Goal: Task Accomplishment & Management: Manage account settings

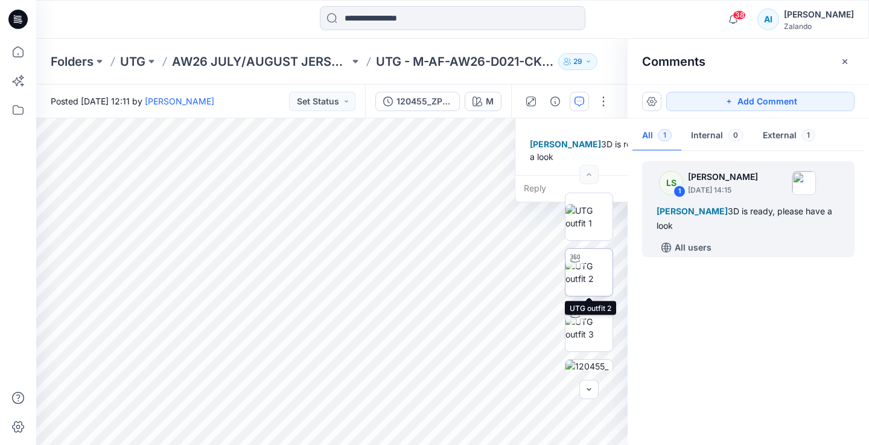
click at [597, 264] on img at bounding box center [589, 272] width 47 height 25
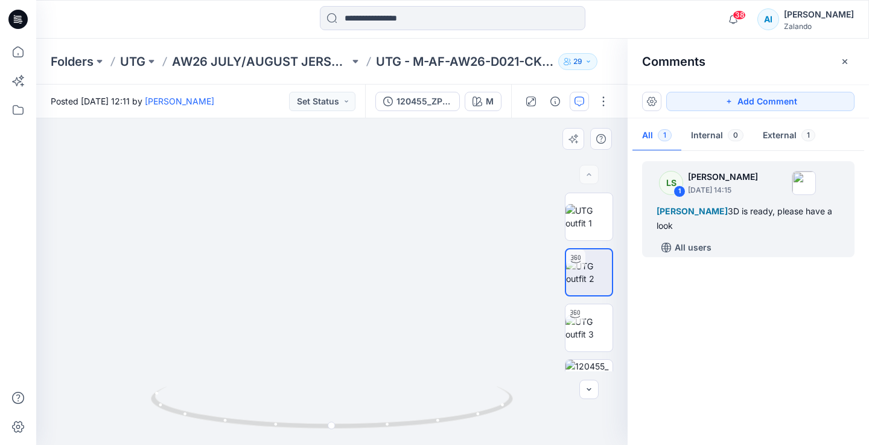
drag, startPoint x: 333, startPoint y: 193, endPoint x: 331, endPoint y: 384, distance: 190.7
click at [331, 384] on div at bounding box center [332, 281] width 592 height 327
drag, startPoint x: 331, startPoint y: 244, endPoint x: 339, endPoint y: 304, distance: 60.3
click at [339, 304] on img at bounding box center [338, 197] width 1177 height 497
click at [751, 226] on div "Alexandre Ivan Almeida Fonseca 3D is ready, please have a look" at bounding box center [748, 218] width 183 height 29
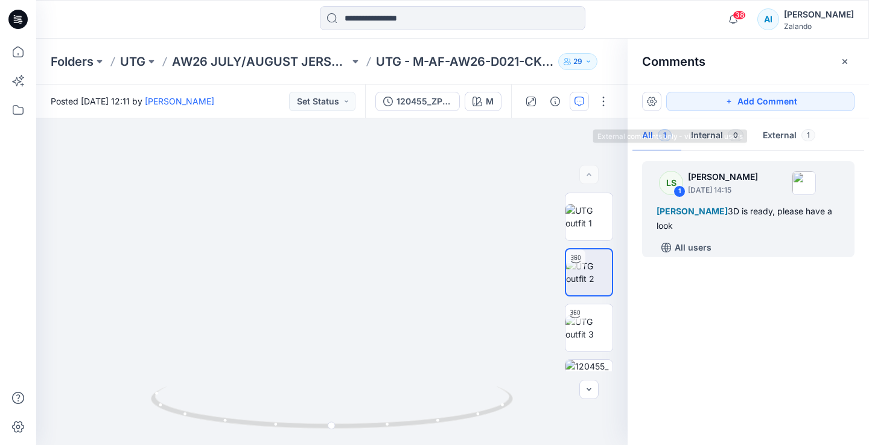
click at [776, 135] on button "External 1" at bounding box center [789, 136] width 72 height 31
click at [728, 215] on span "[PERSON_NAME]" at bounding box center [692, 211] width 71 height 10
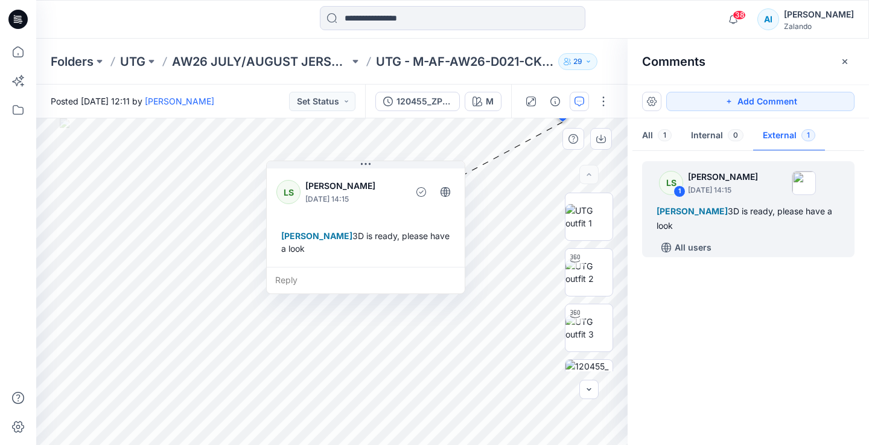
drag, startPoint x: 554, startPoint y: 148, endPoint x: 331, endPoint y: 222, distance: 235.0
click at [331, 222] on div "LS Lise Stougaard September 17, 2025 14:15 Alexandre Ivan Almeida Fonseca 3D is…" at bounding box center [366, 216] width 198 height 101
click at [319, 268] on div "Reply" at bounding box center [366, 279] width 198 height 27
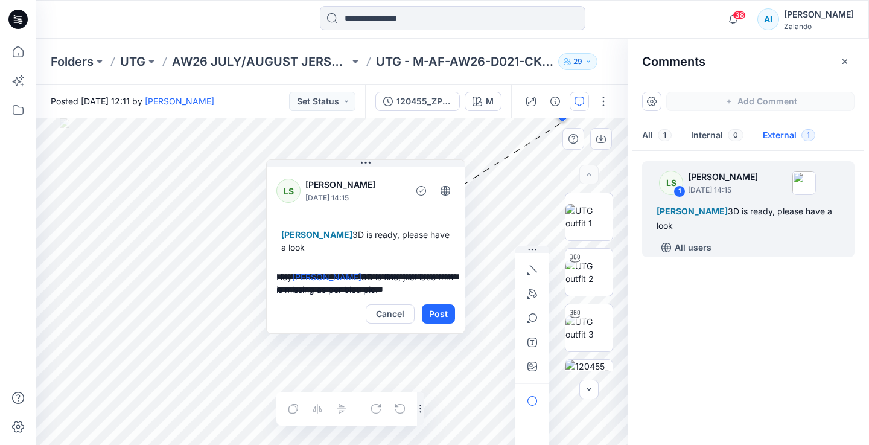
scroll to position [24, 0]
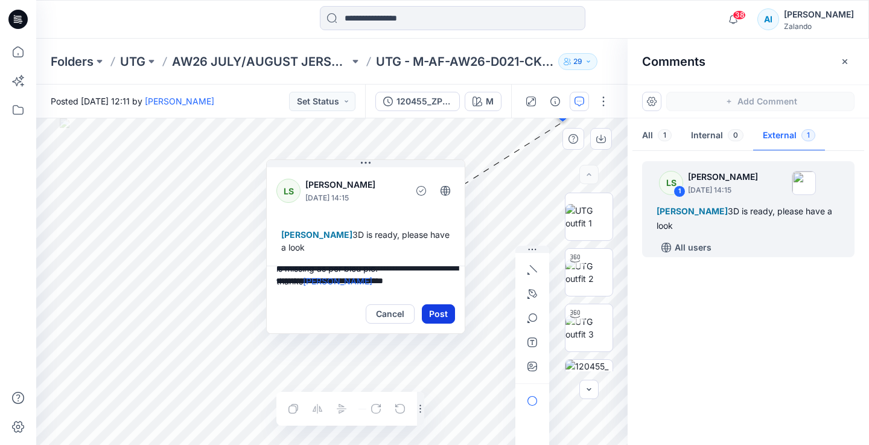
type textarea "**********"
click at [444, 321] on button "Post" at bounding box center [438, 313] width 33 height 19
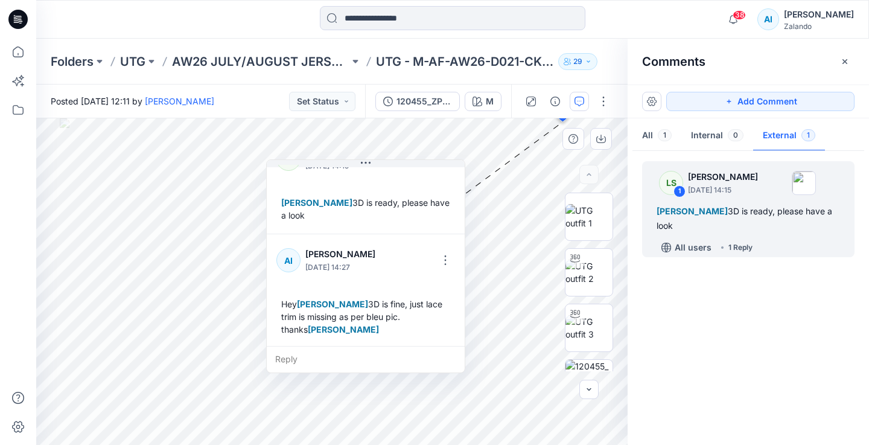
scroll to position [34, 0]
click at [336, 100] on button "Set Status" at bounding box center [322, 101] width 66 height 19
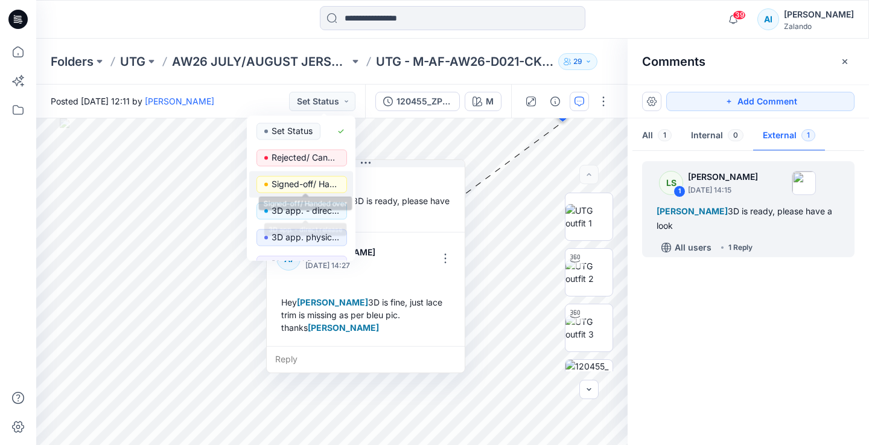
click at [330, 178] on p "Signed-off/ Handed over" at bounding box center [306, 184] width 68 height 16
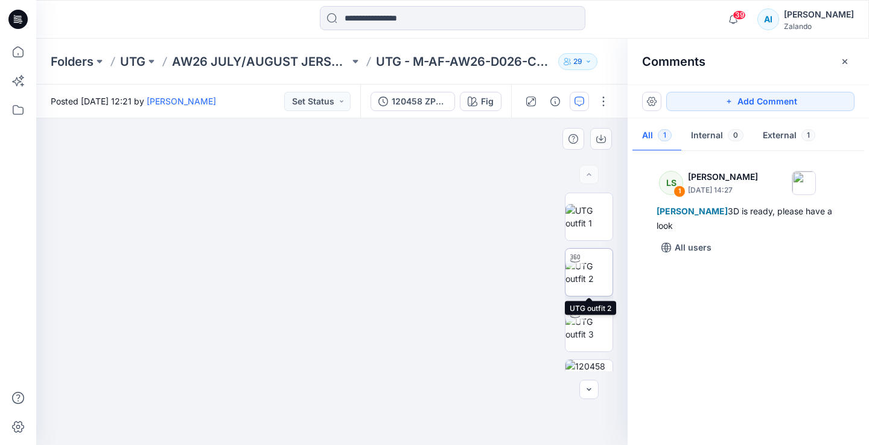
click at [589, 276] on img at bounding box center [589, 272] width 47 height 25
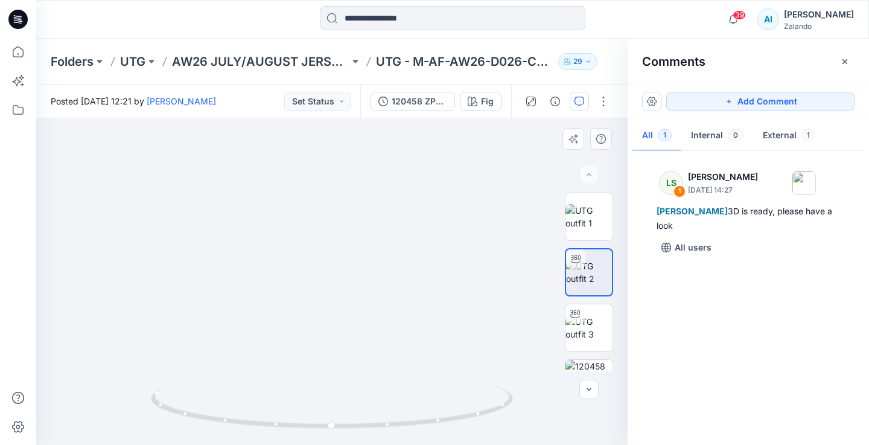
drag, startPoint x: 319, startPoint y: 196, endPoint x: 314, endPoint y: 293, distance: 97.3
click at [314, 293] on img at bounding box center [331, 215] width 812 height 459
drag, startPoint x: 318, startPoint y: 237, endPoint x: 317, endPoint y: 249, distance: 12.7
click at [317, 249] on img at bounding box center [331, 220] width 812 height 450
drag, startPoint x: 221, startPoint y: 426, endPoint x: 257, endPoint y: 438, distance: 37.6
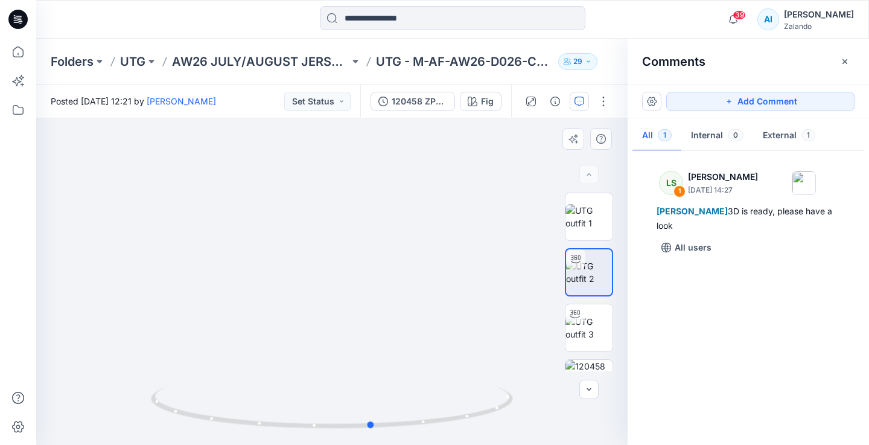
click at [257, 438] on div at bounding box center [332, 414] width 362 height 60
click at [588, 223] on img at bounding box center [589, 216] width 47 height 25
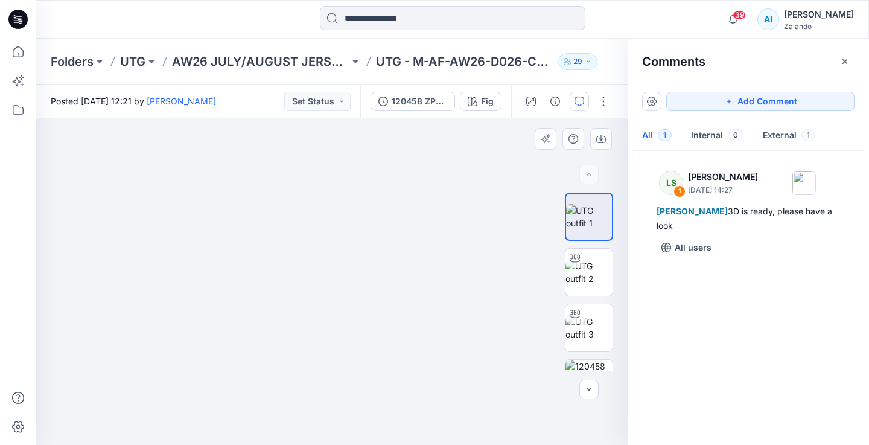
drag, startPoint x: 371, startPoint y: 212, endPoint x: 378, endPoint y: 356, distance: 144.5
click at [378, 352] on img at bounding box center [331, 16] width 1417 height 856
drag, startPoint x: 376, startPoint y: 235, endPoint x: 368, endPoint y: 386, distance: 151.7
click at [368, 386] on img at bounding box center [331, 153] width 1417 height 582
click at [593, 282] on img at bounding box center [589, 272] width 47 height 25
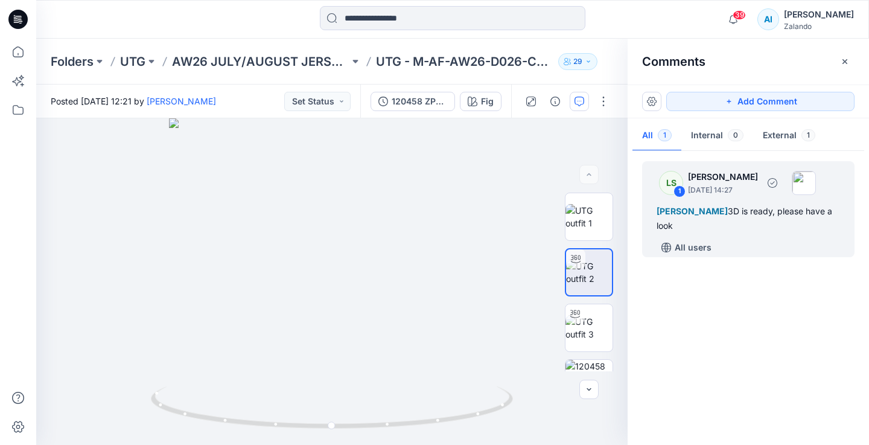
click at [728, 207] on span "[PERSON_NAME]" at bounding box center [692, 211] width 71 height 10
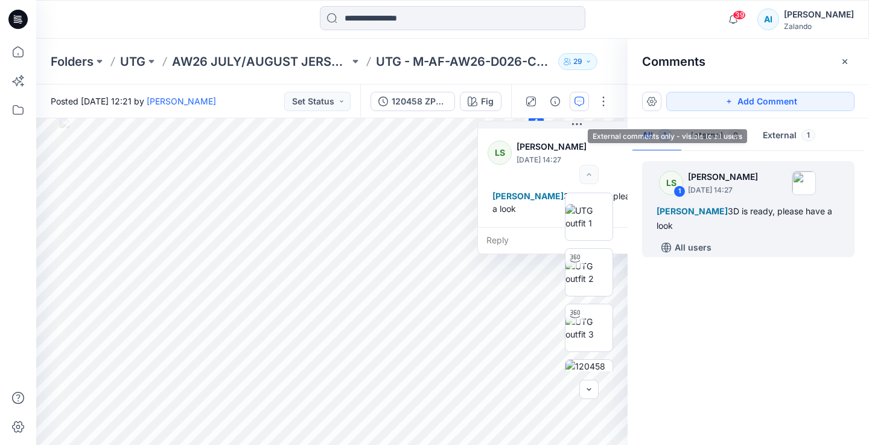
click at [768, 144] on button "External 1" at bounding box center [789, 136] width 72 height 31
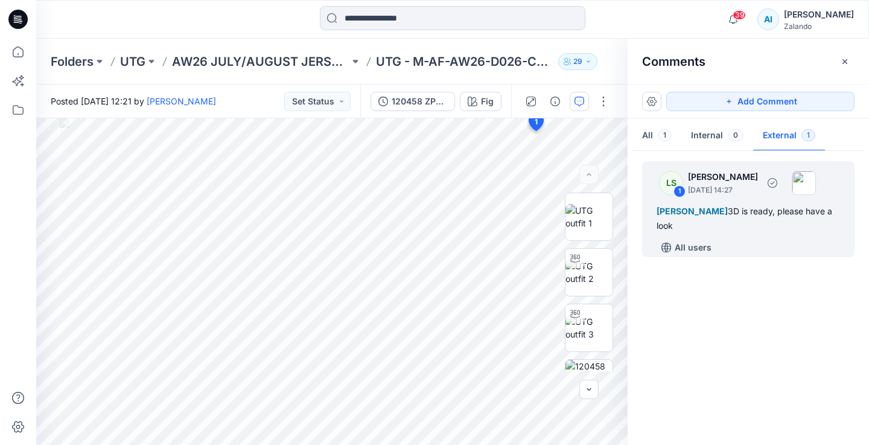
click at [745, 198] on div "LS 1 Lise Stougaard September 17, 2025 14:27" at bounding box center [732, 182] width 167 height 33
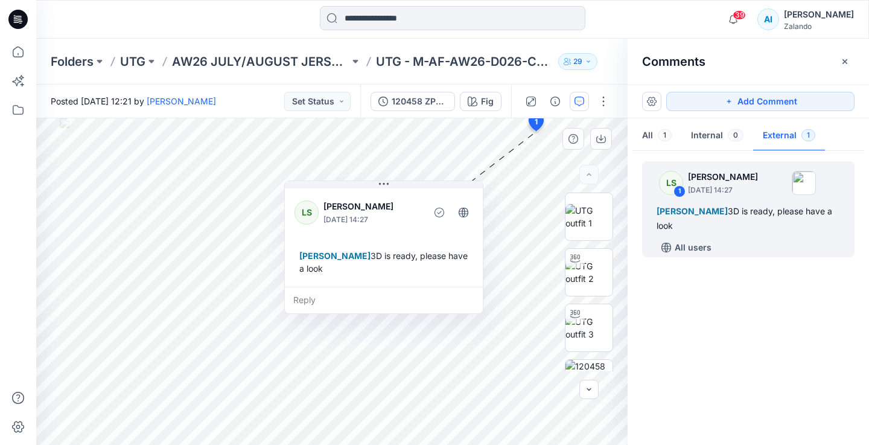
drag, startPoint x: 564, startPoint y: 156, endPoint x: 372, endPoint y: 214, distance: 200.1
click at [372, 214] on p "September 17, 2025 14:27" at bounding box center [373, 220] width 98 height 12
click at [307, 303] on div "Reply" at bounding box center [383, 299] width 198 height 27
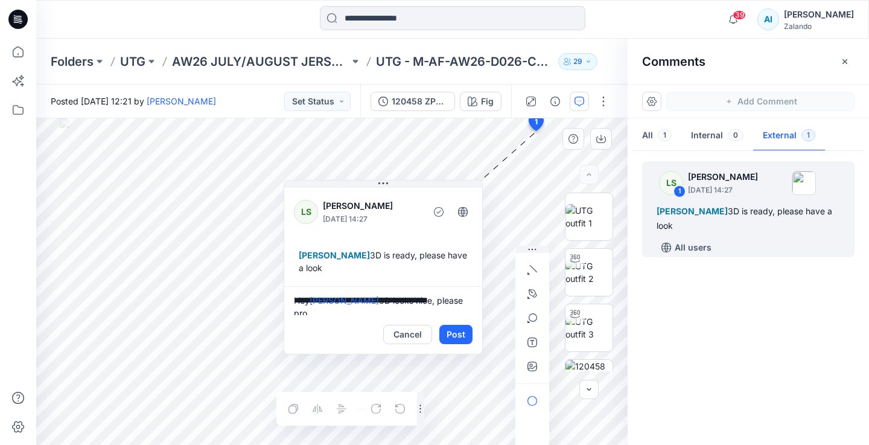
scroll to position [3, 0]
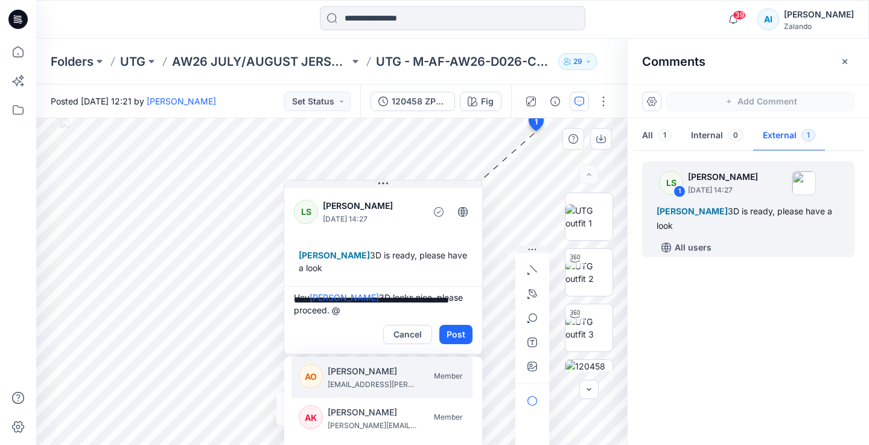
type textarea "**********"
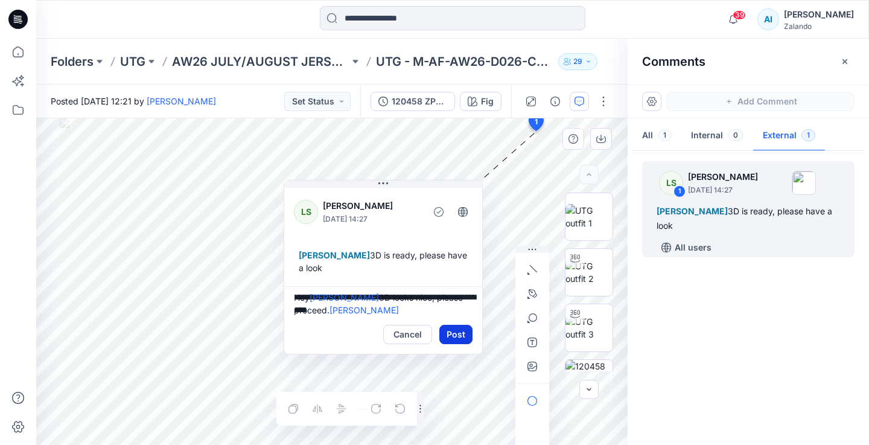
click at [458, 328] on button "Post" at bounding box center [455, 334] width 33 height 19
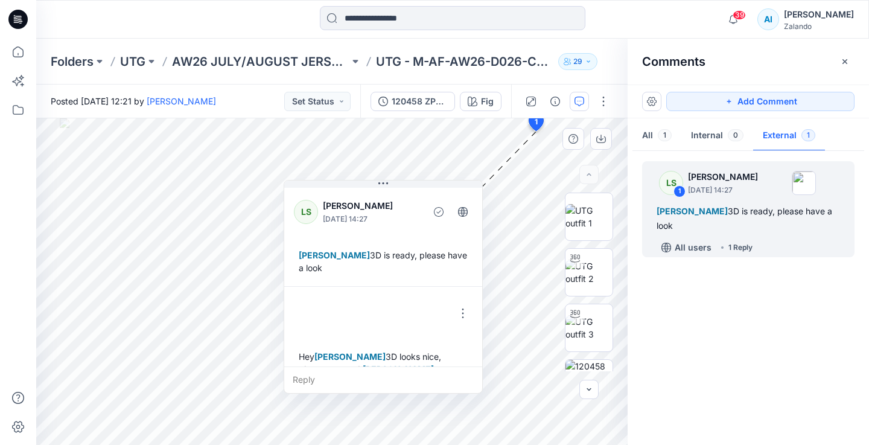
scroll to position [21, 0]
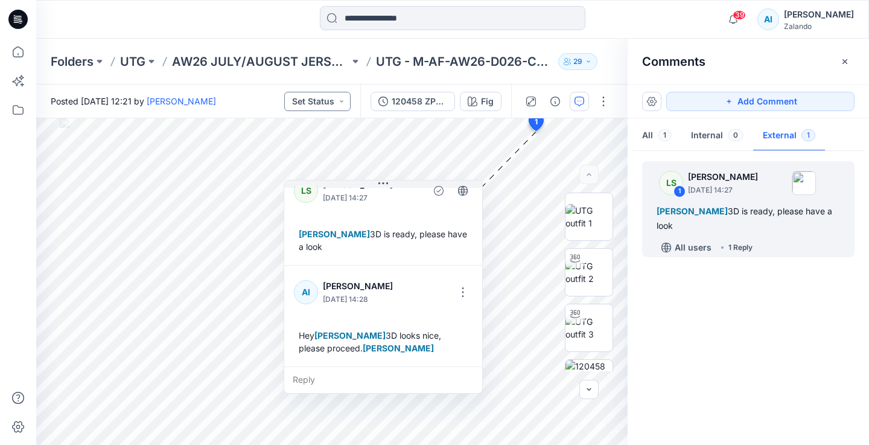
click at [336, 104] on button "Set Status" at bounding box center [317, 101] width 66 height 19
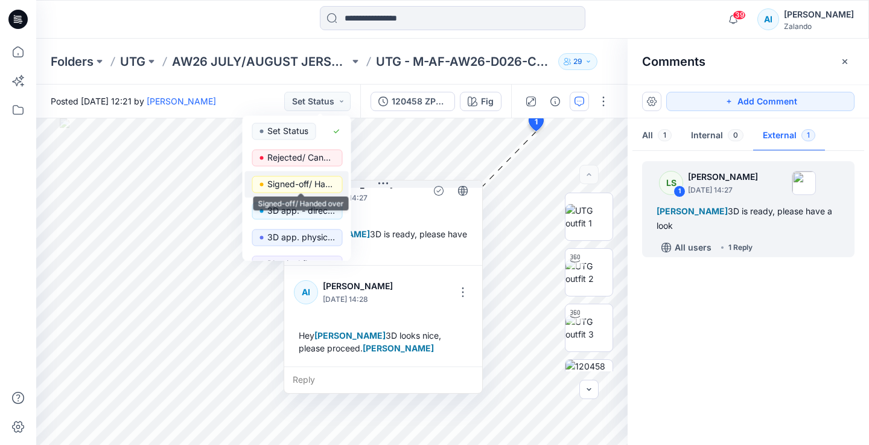
click at [328, 181] on p "Signed-off/ Handed over" at bounding box center [301, 184] width 68 height 16
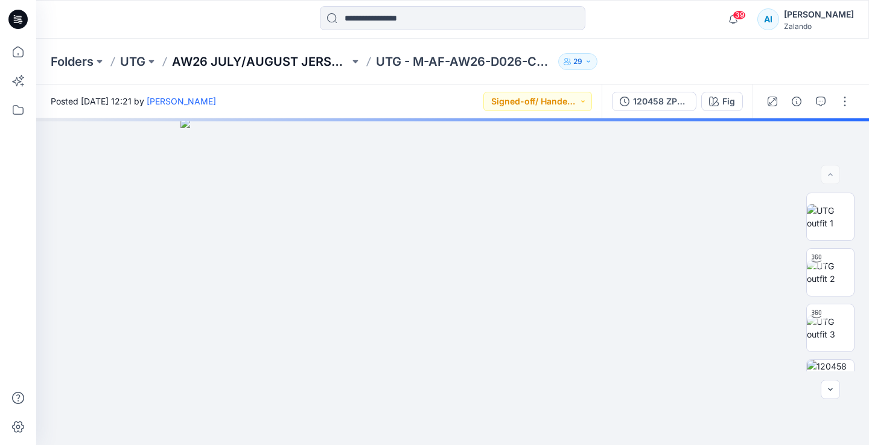
click at [315, 63] on p "AW26 JULY/AUGUST JERSEY TOPS" at bounding box center [260, 61] width 177 height 17
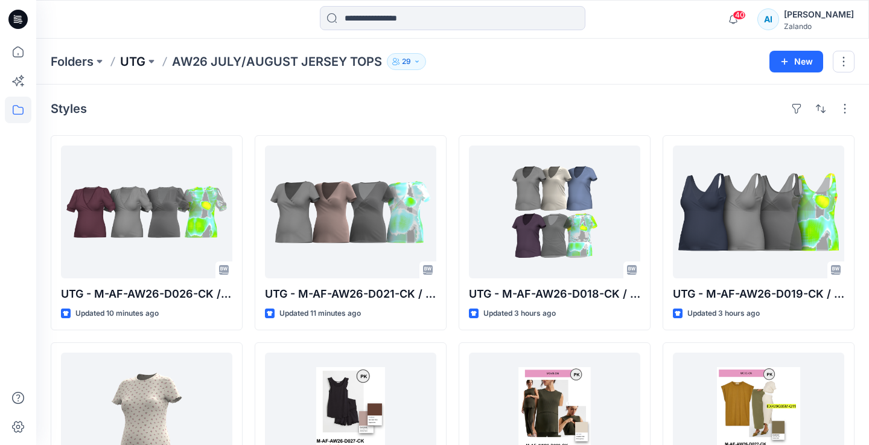
click at [144, 59] on p "UTG" at bounding box center [132, 61] width 25 height 17
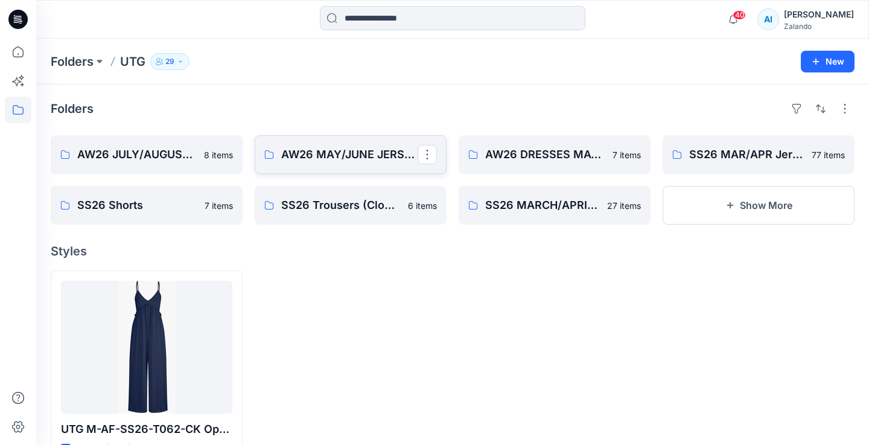
click at [343, 164] on link "AW26 MAY/JUNE JERSEY TOPS" at bounding box center [351, 154] width 192 height 39
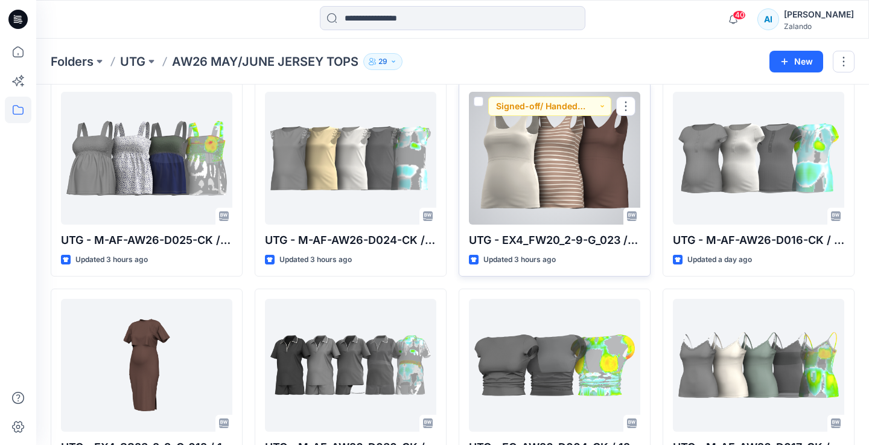
scroll to position [56, 0]
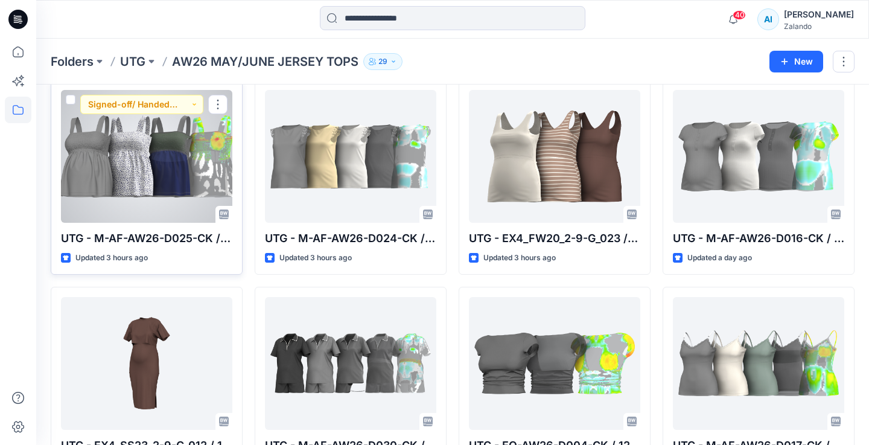
click at [69, 101] on span at bounding box center [71, 100] width 10 height 10
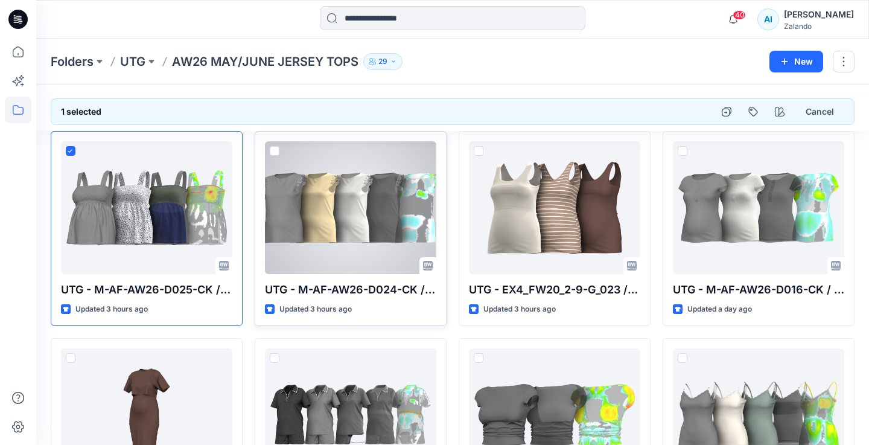
scroll to position [0, 0]
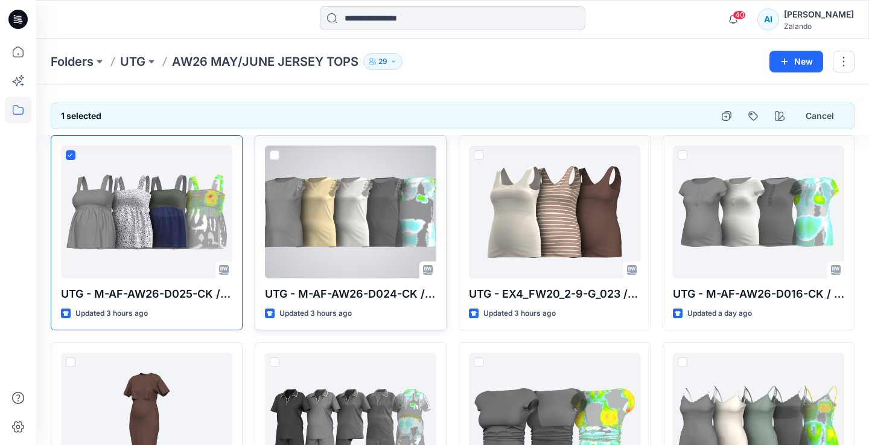
click at [273, 157] on span at bounding box center [275, 155] width 10 height 10
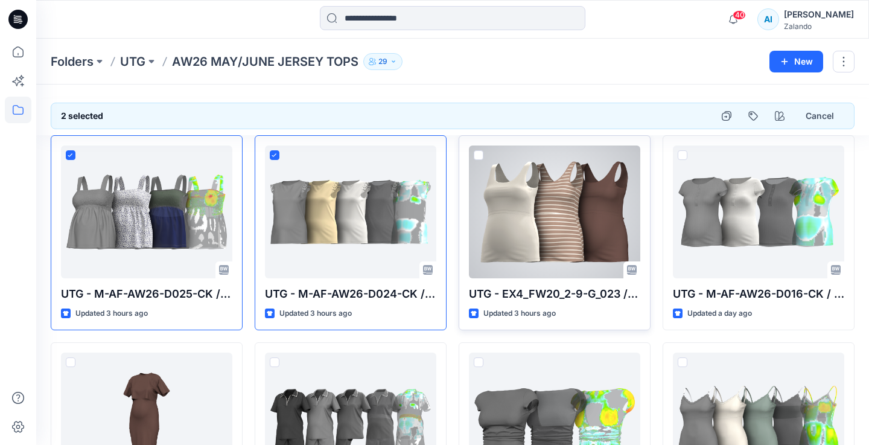
click at [482, 157] on span at bounding box center [479, 155] width 10 height 10
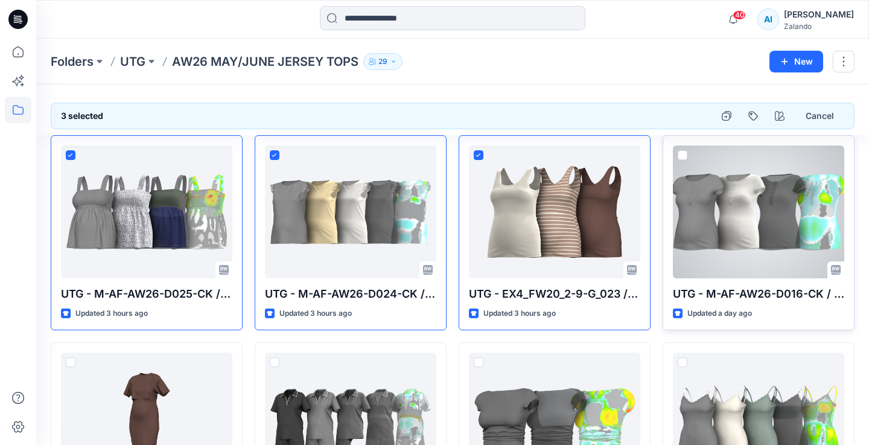
click at [681, 153] on span at bounding box center [683, 155] width 10 height 10
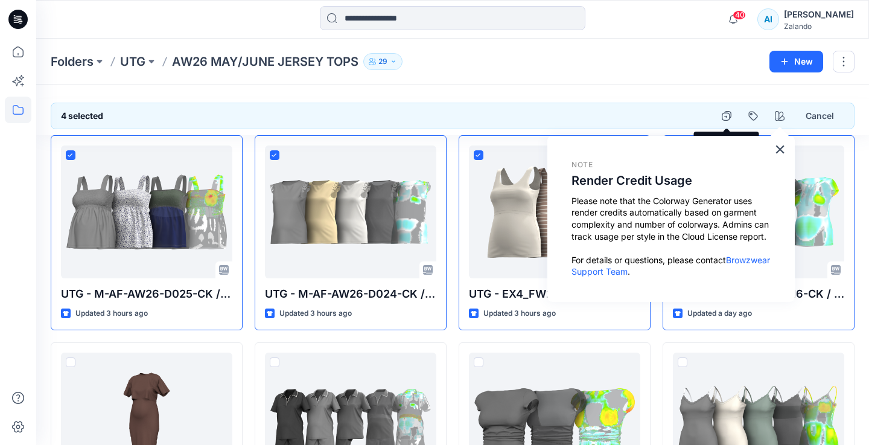
click at [691, 80] on div "Folders UTG AW26 MAY/JUNE JERSEY TOPS 29 New" at bounding box center [452, 62] width 833 height 46
click at [778, 149] on button "×" at bounding box center [779, 148] width 11 height 19
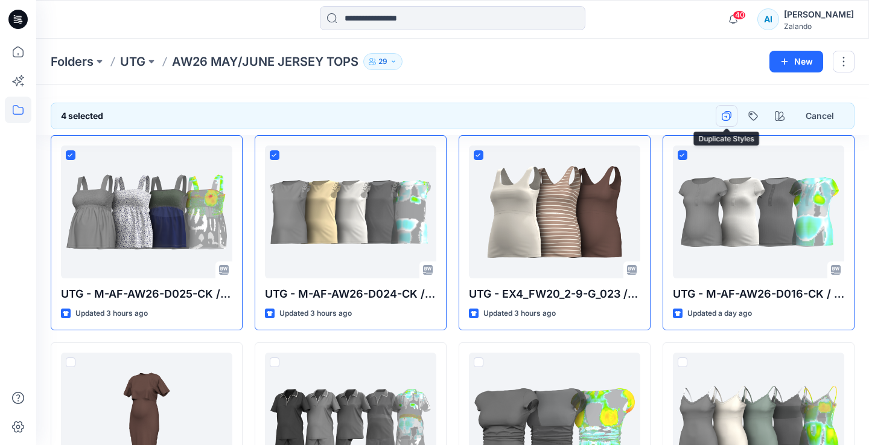
click at [727, 112] on icon "button" at bounding box center [727, 116] width 10 height 10
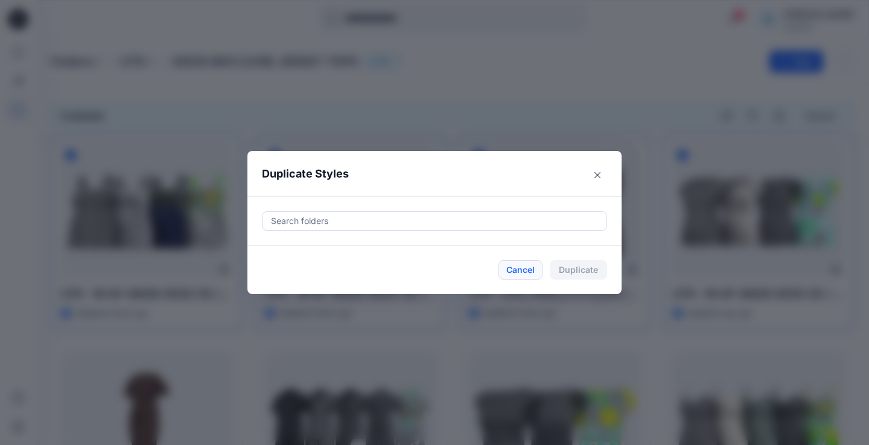
click at [514, 269] on button "Cancel" at bounding box center [521, 269] width 44 height 19
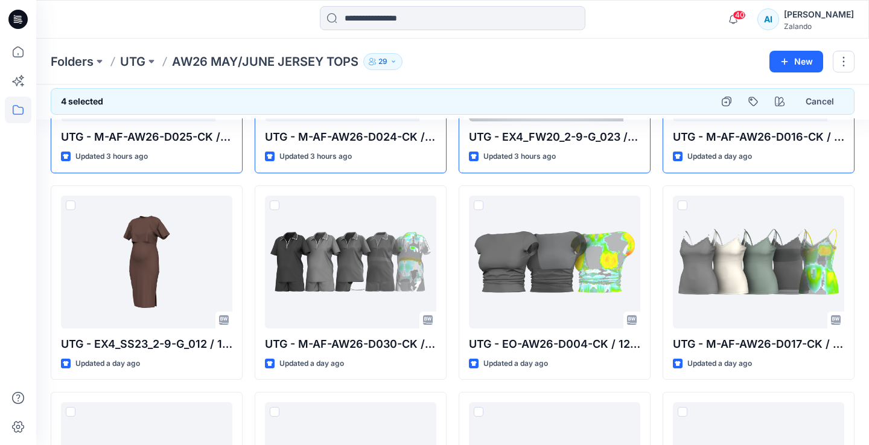
scroll to position [158, 0]
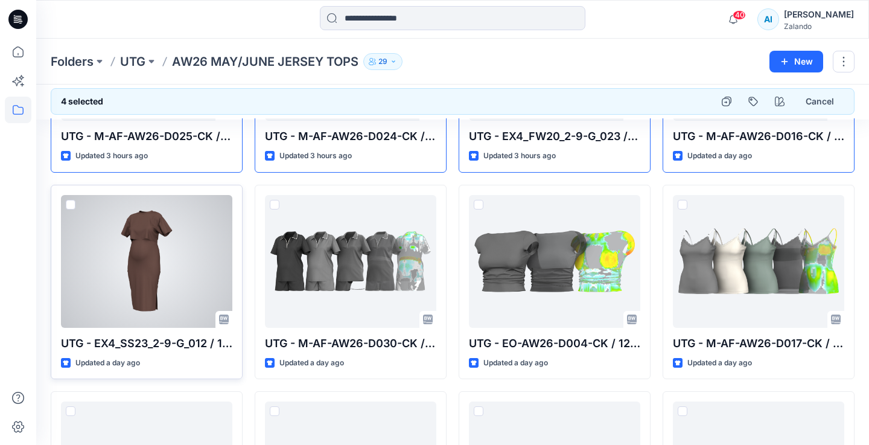
click at [67, 203] on span at bounding box center [71, 205] width 10 height 10
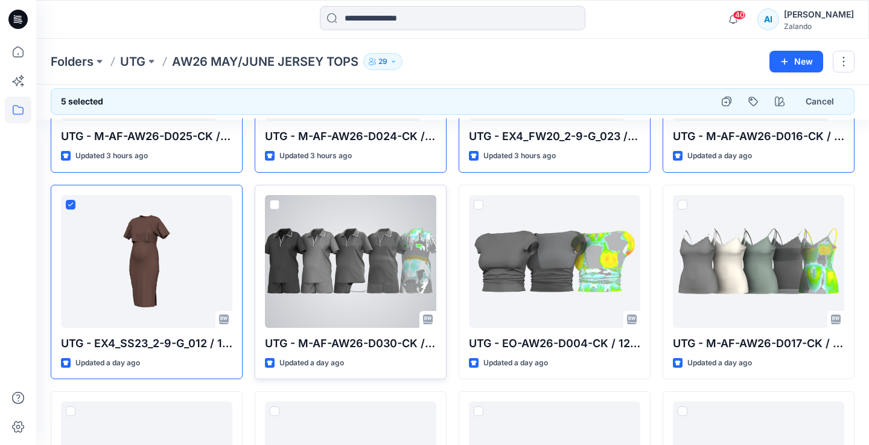
click at [275, 203] on span at bounding box center [275, 205] width 10 height 10
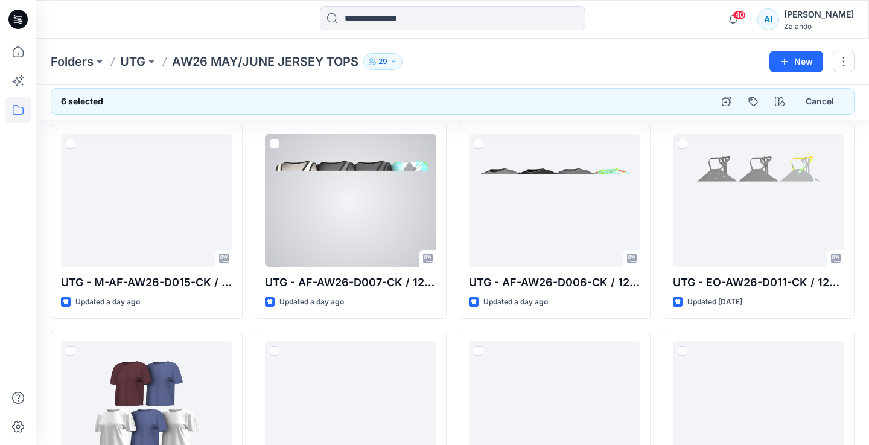
scroll to position [385, 0]
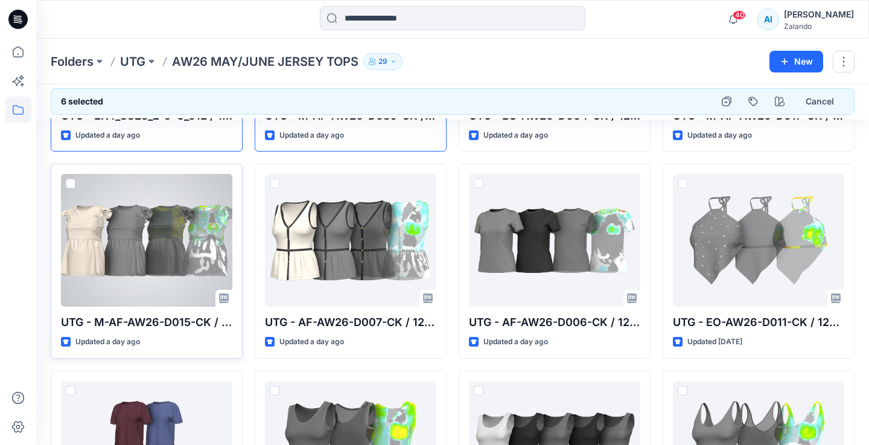
click at [72, 184] on span at bounding box center [71, 184] width 10 height 10
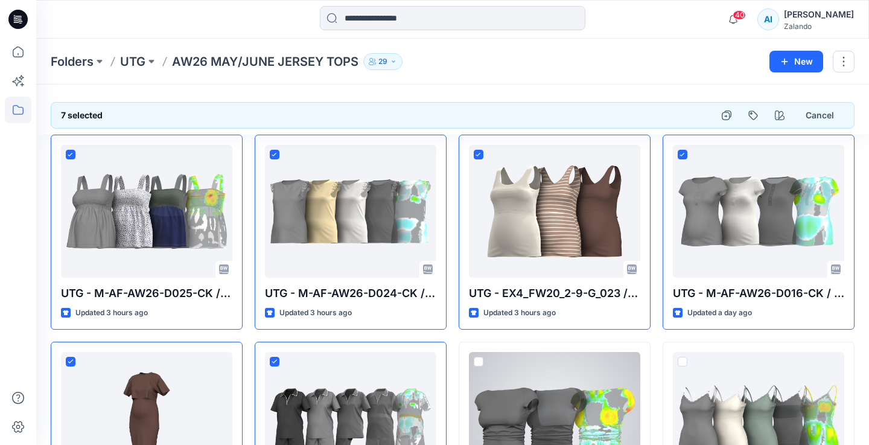
scroll to position [0, 0]
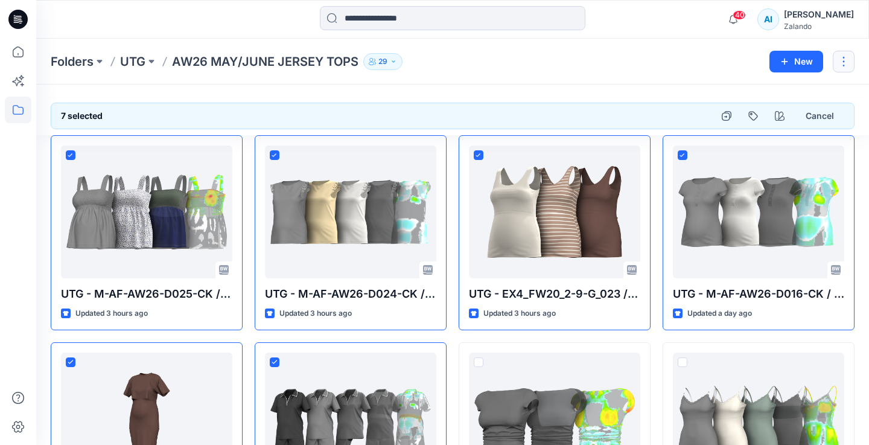
click at [844, 64] on button "button" at bounding box center [844, 62] width 22 height 22
click at [709, 69] on div "Folders UTG AW26 MAY/JUNE JERSEY TOPS 29" at bounding box center [406, 61] width 710 height 17
click at [296, 76] on div "Folders UTG AW26 MAY/JUNE JERSEY TOPS 29 New" at bounding box center [452, 62] width 833 height 46
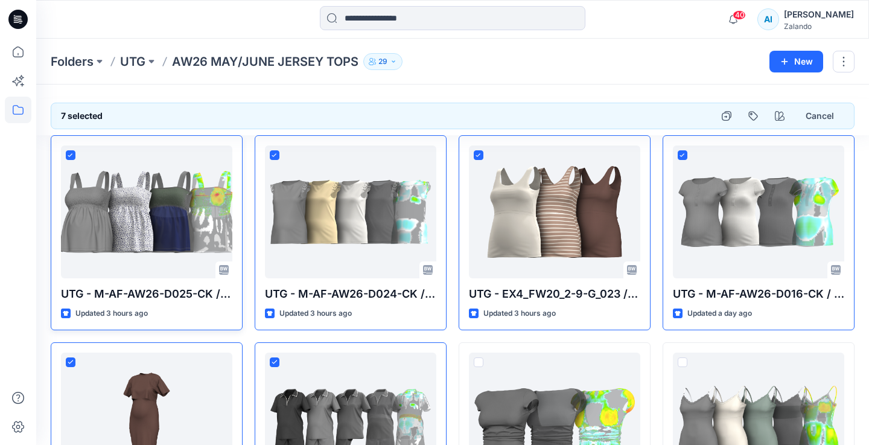
drag, startPoint x: 179, startPoint y: 191, endPoint x: 244, endPoint y: 190, distance: 65.2
drag, startPoint x: 222, startPoint y: 271, endPoint x: 245, endPoint y: 267, distance: 23.2
click at [828, 122] on button "Cancel" at bounding box center [820, 116] width 49 height 22
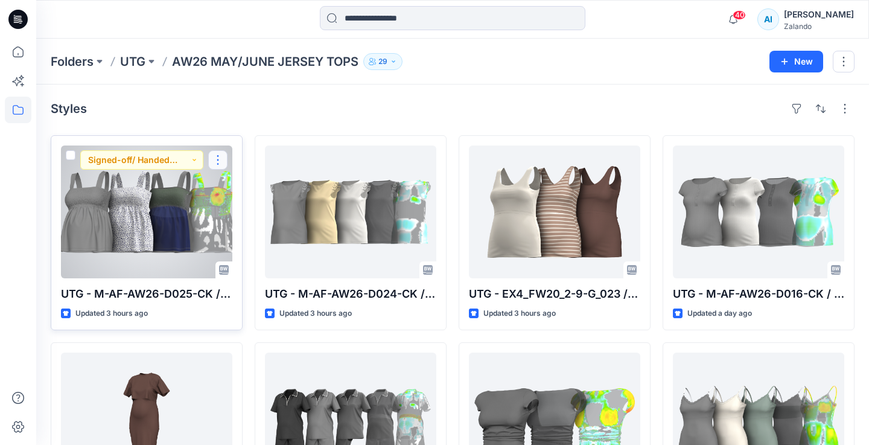
click at [218, 164] on button "button" at bounding box center [217, 159] width 19 height 19
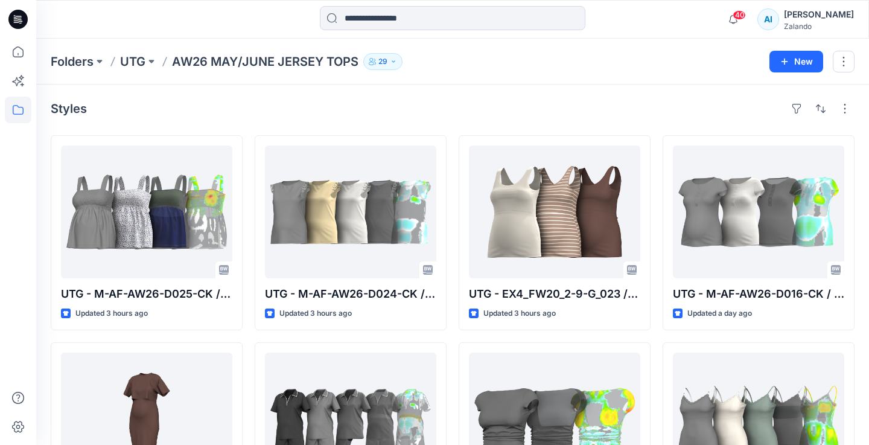
click at [207, 60] on p "AW26 MAY/JUNE JERSEY TOPS" at bounding box center [265, 61] width 187 height 17
click at [148, 63] on button at bounding box center [151, 61] width 12 height 17
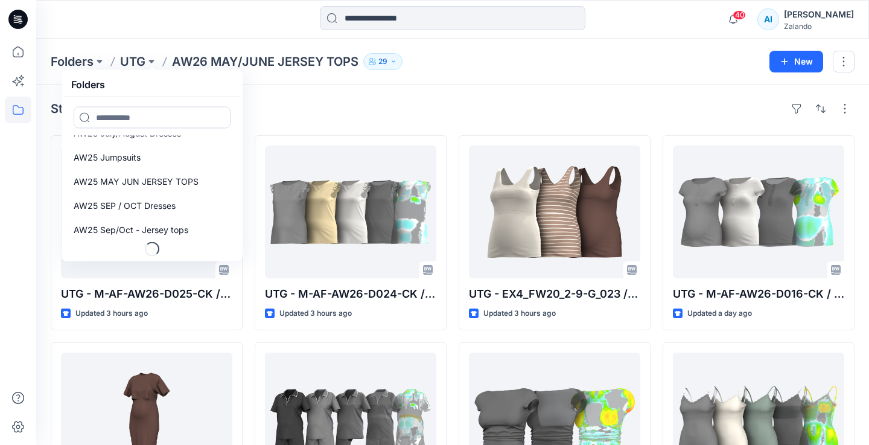
scroll to position [281, 0]
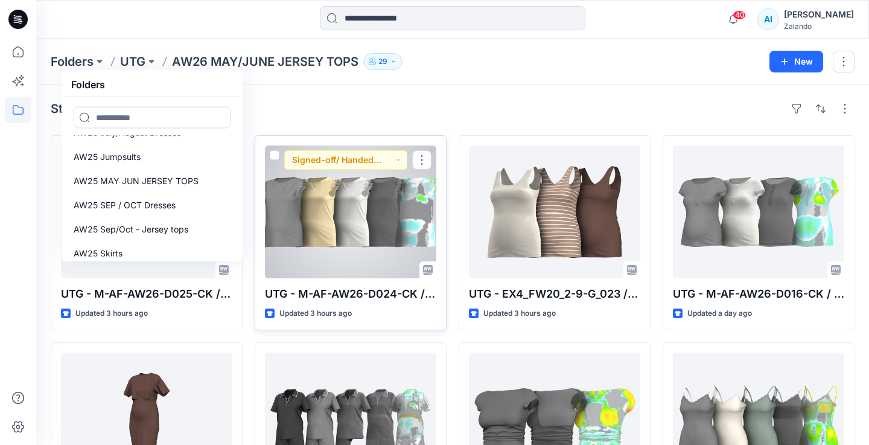
click at [281, 140] on div "UTG - M-AF-AW26-D024-CK / 120449 Updated 3 hours ago Signed-off/ Handed over" at bounding box center [351, 232] width 192 height 195
